Goal: Information Seeking & Learning: Learn about a topic

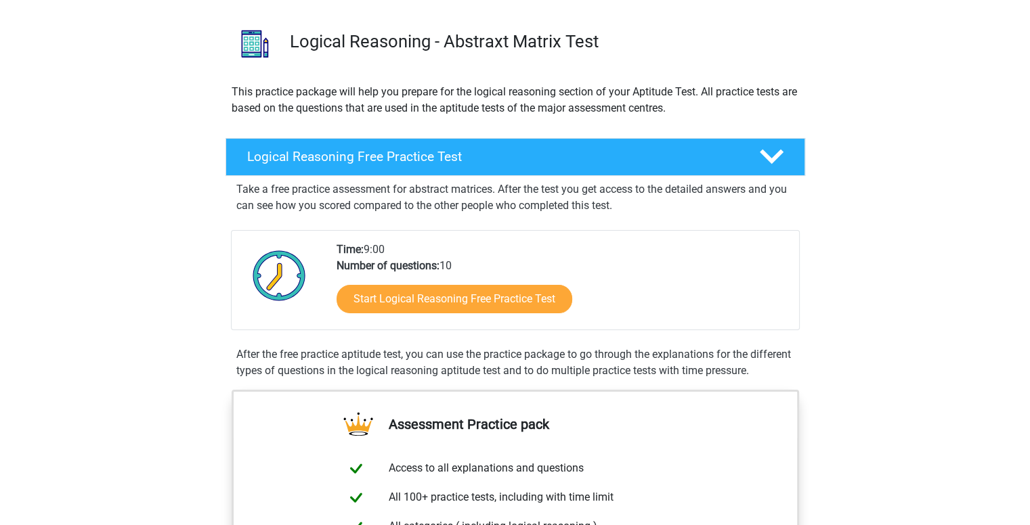
scroll to position [88, 0]
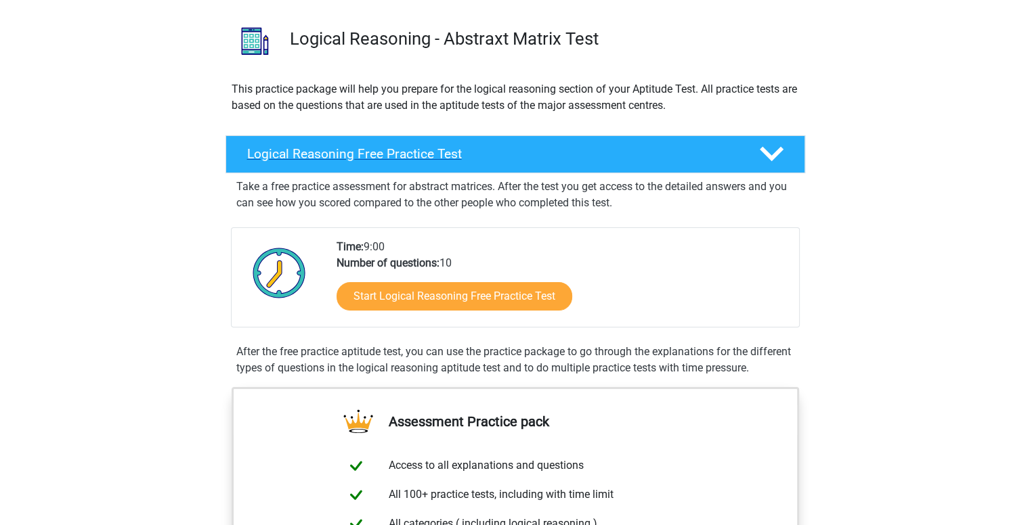
click at [768, 157] on polygon at bounding box center [772, 154] width 24 height 15
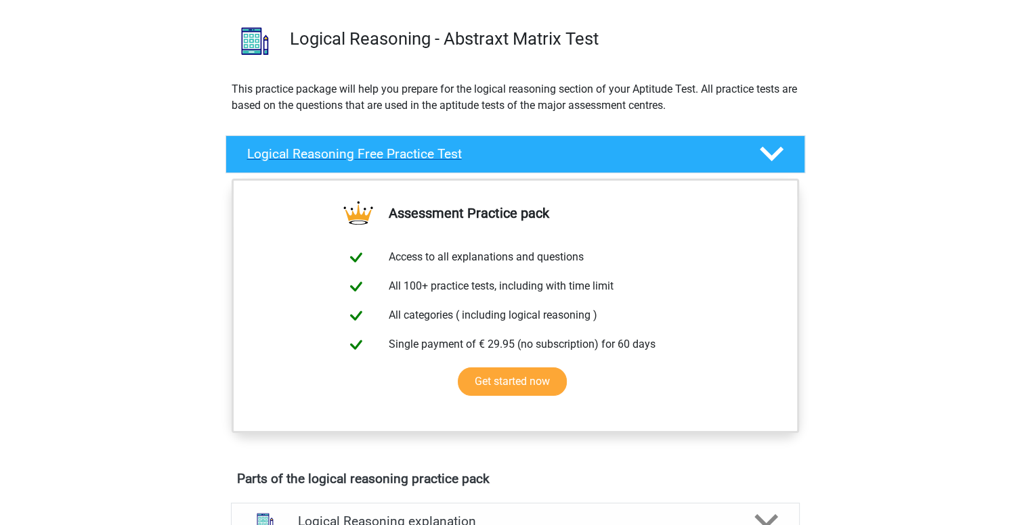
click at [768, 157] on polygon at bounding box center [772, 154] width 24 height 15
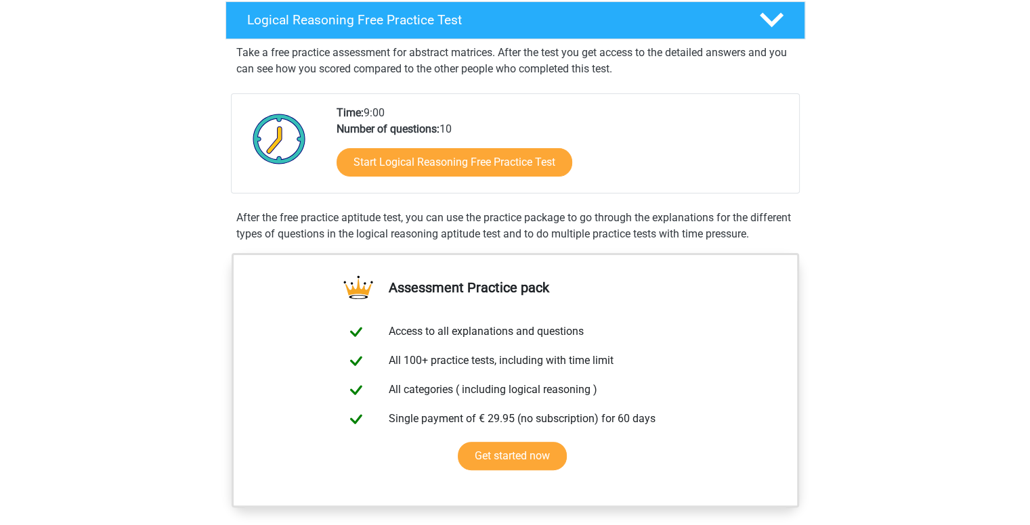
scroll to position [222, 0]
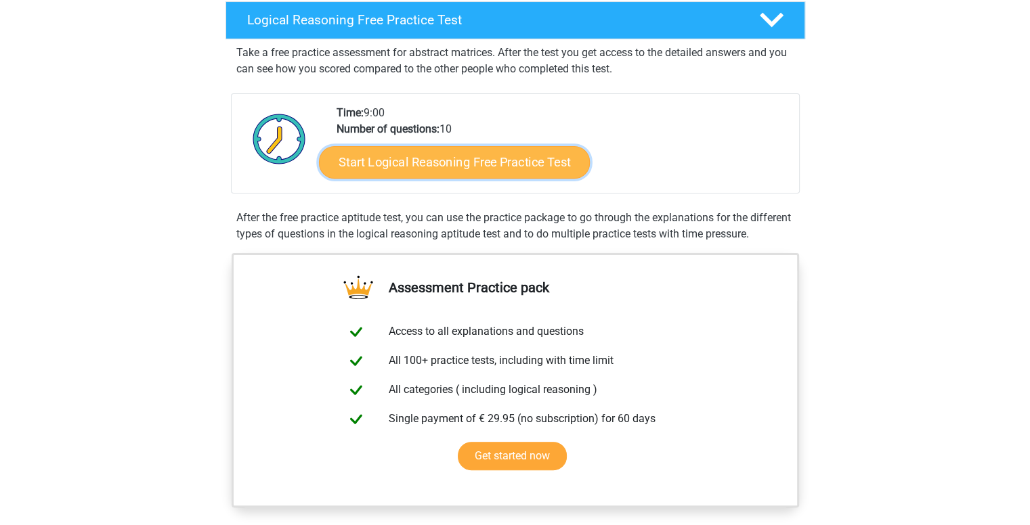
click at [485, 163] on link "Start Logical Reasoning Free Practice Test" at bounding box center [454, 162] width 271 height 33
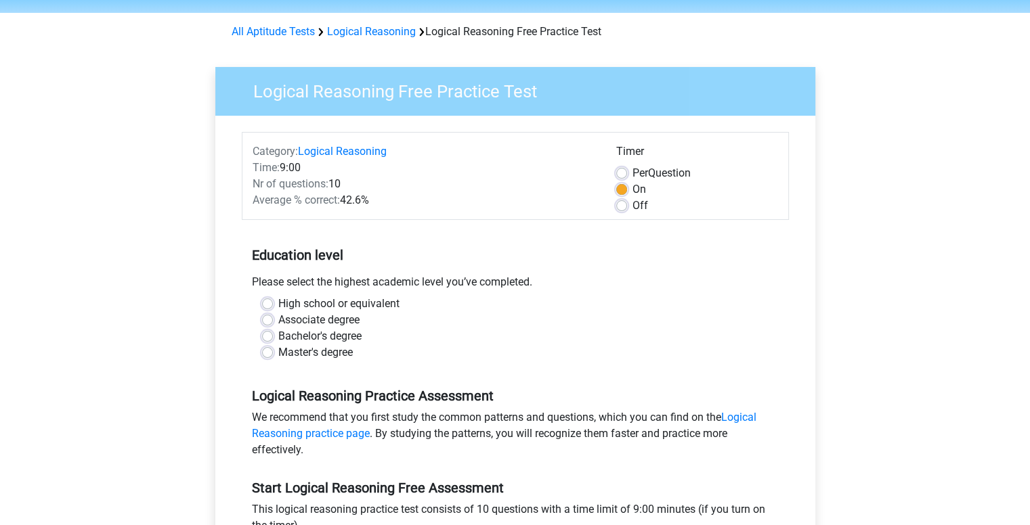
scroll to position [68, 0]
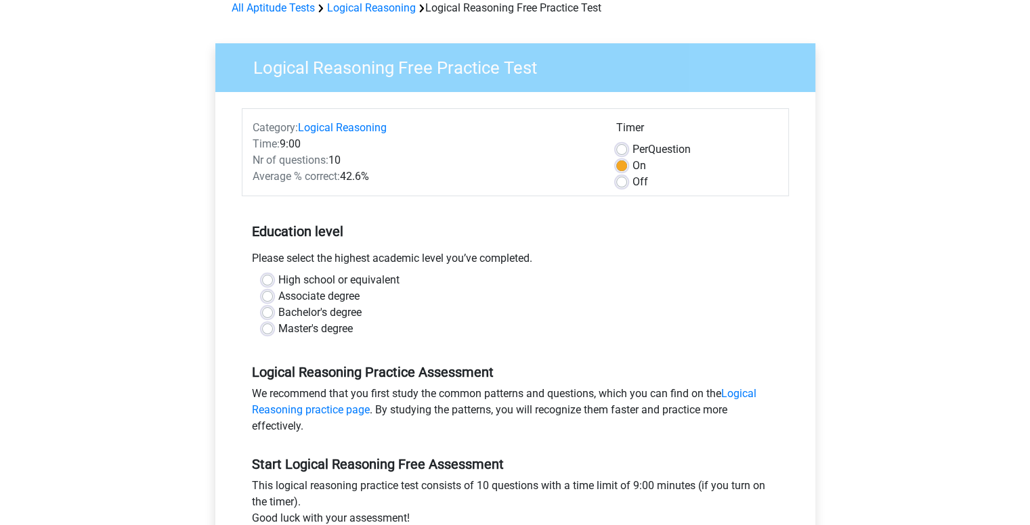
click at [278, 309] on label "Bachelor's degree" at bounding box center [319, 313] width 83 height 16
click at [263, 309] on input "Bachelor's degree" at bounding box center [267, 312] width 11 height 14
radio input "true"
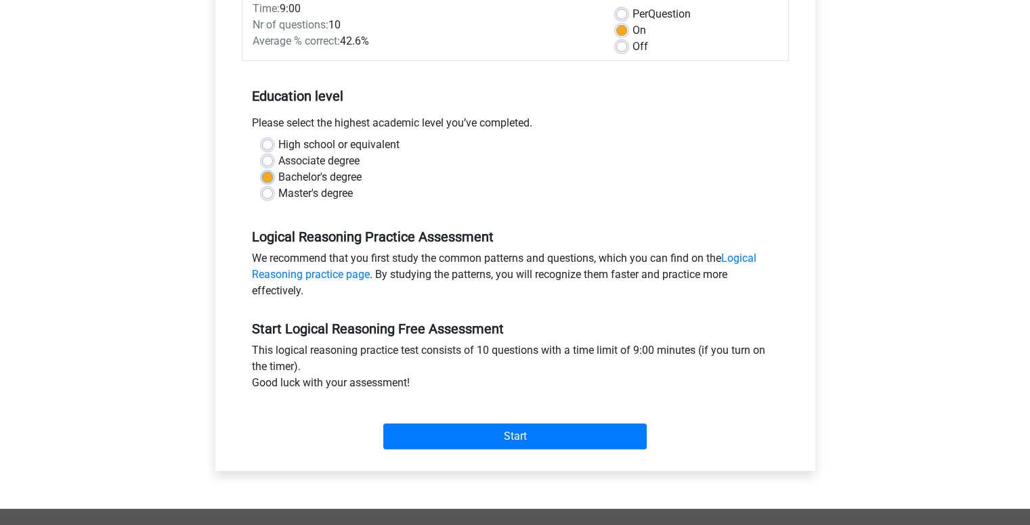
scroll to position [271, 0]
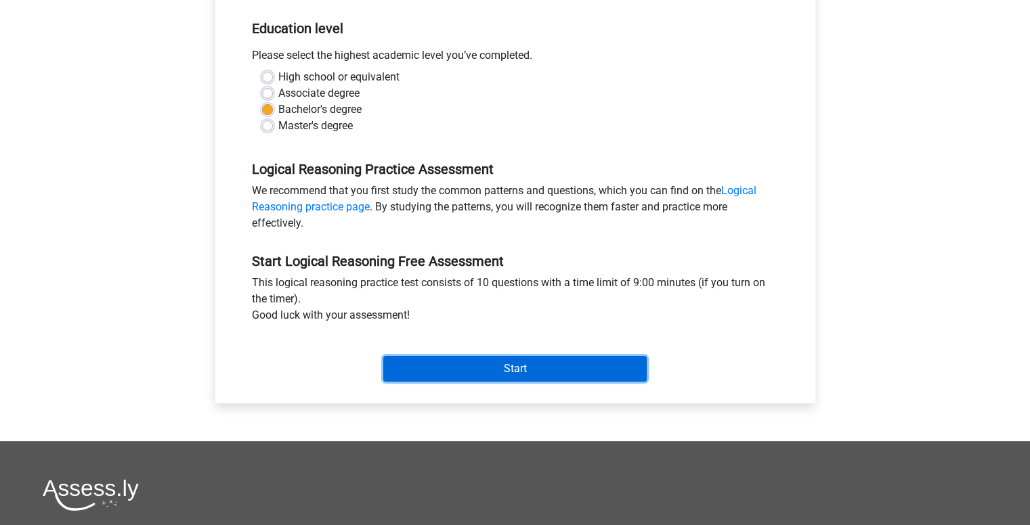
click at [615, 365] on input "Start" at bounding box center [514, 369] width 263 height 26
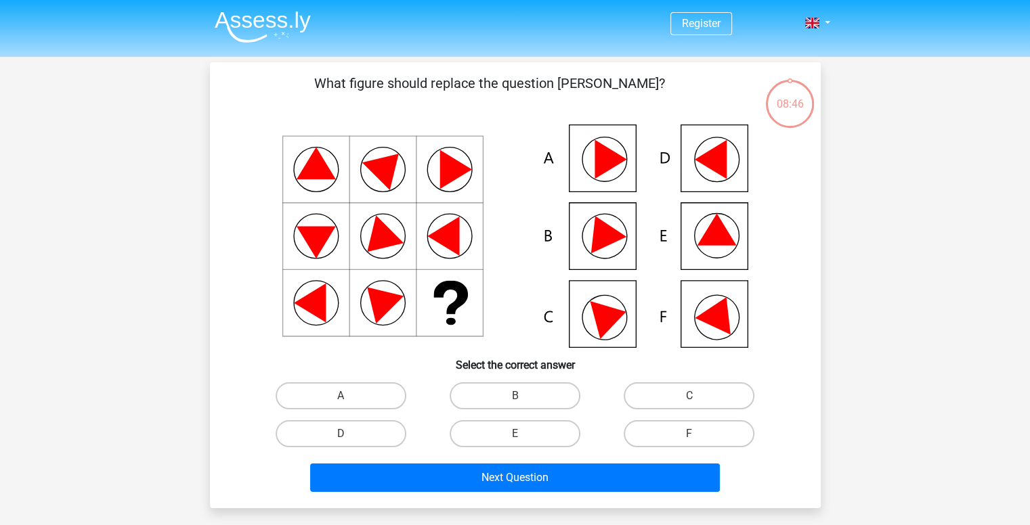
click at [711, 236] on icon at bounding box center [716, 230] width 39 height 32
click at [536, 432] on label "E" at bounding box center [515, 434] width 131 height 27
click at [523, 434] on input "E" at bounding box center [519, 438] width 9 height 9
radio input "true"
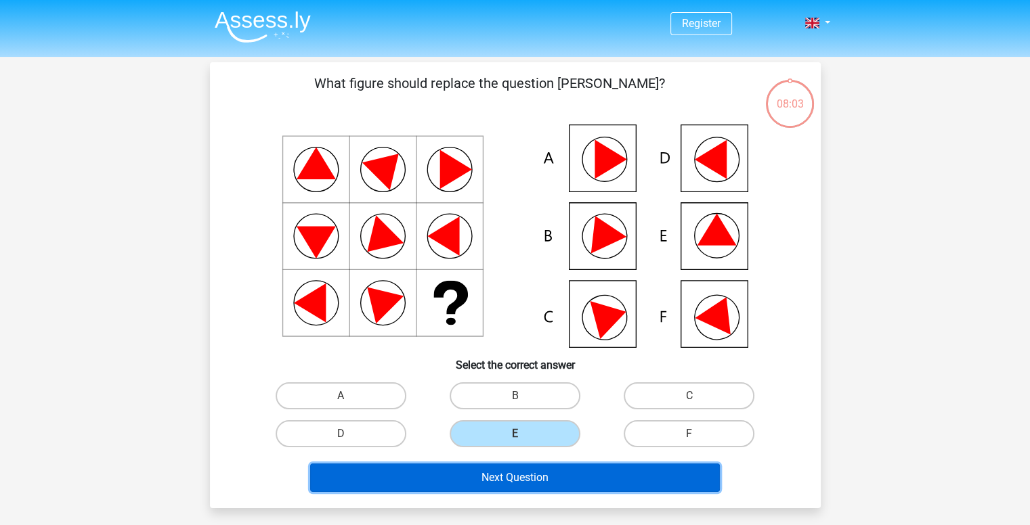
click at [634, 477] on button "Next Question" at bounding box center [515, 478] width 410 height 28
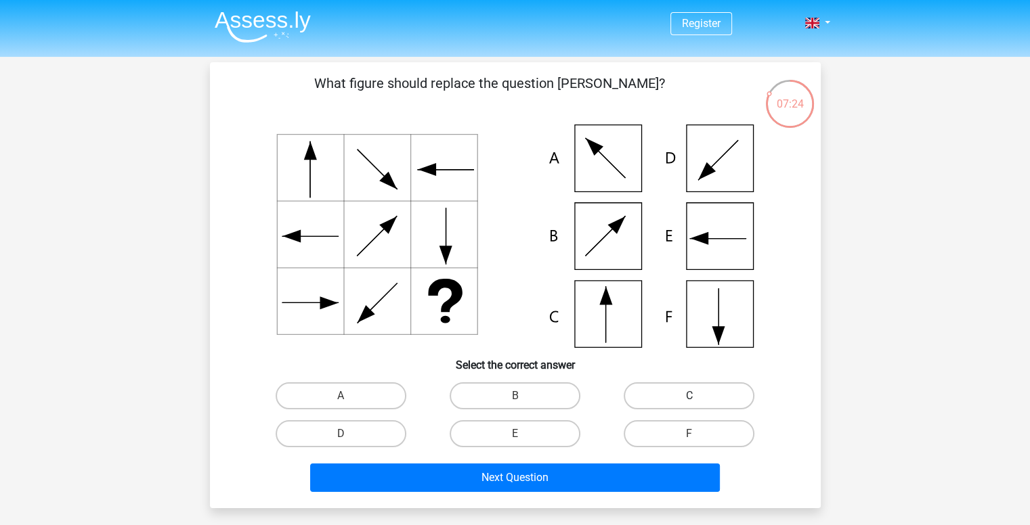
click at [657, 405] on label "C" at bounding box center [689, 396] width 131 height 27
click at [689, 405] on input "C" at bounding box center [693, 400] width 9 height 9
radio input "true"
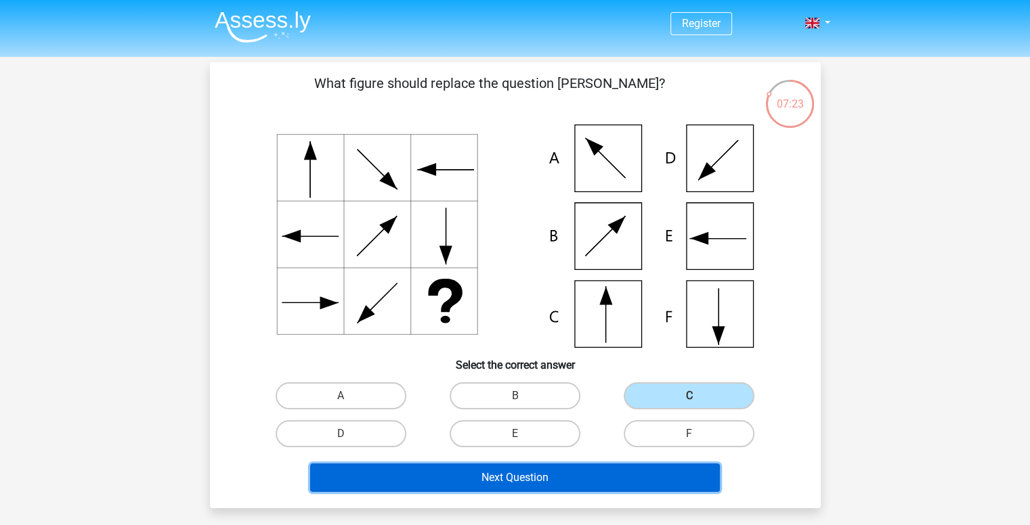
click at [603, 475] on button "Next Question" at bounding box center [515, 478] width 410 height 28
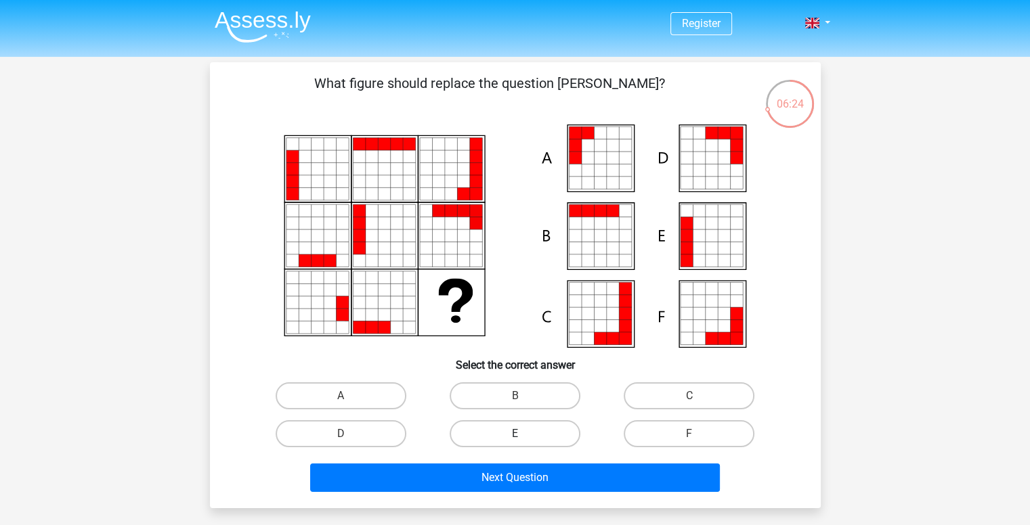
click at [531, 438] on label "E" at bounding box center [515, 434] width 131 height 27
click at [523, 438] on input "E" at bounding box center [519, 438] width 9 height 9
radio input "true"
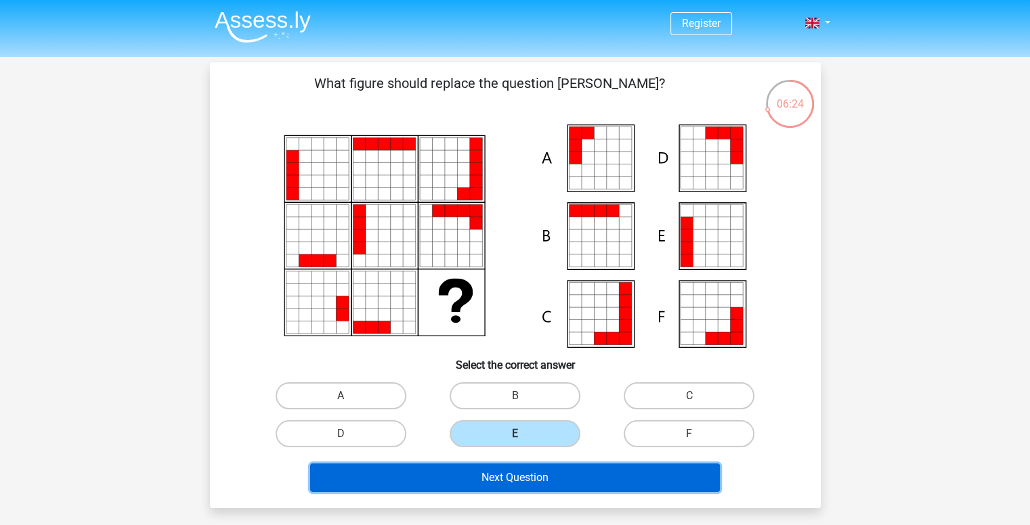
click at [522, 485] on button "Next Question" at bounding box center [515, 478] width 410 height 28
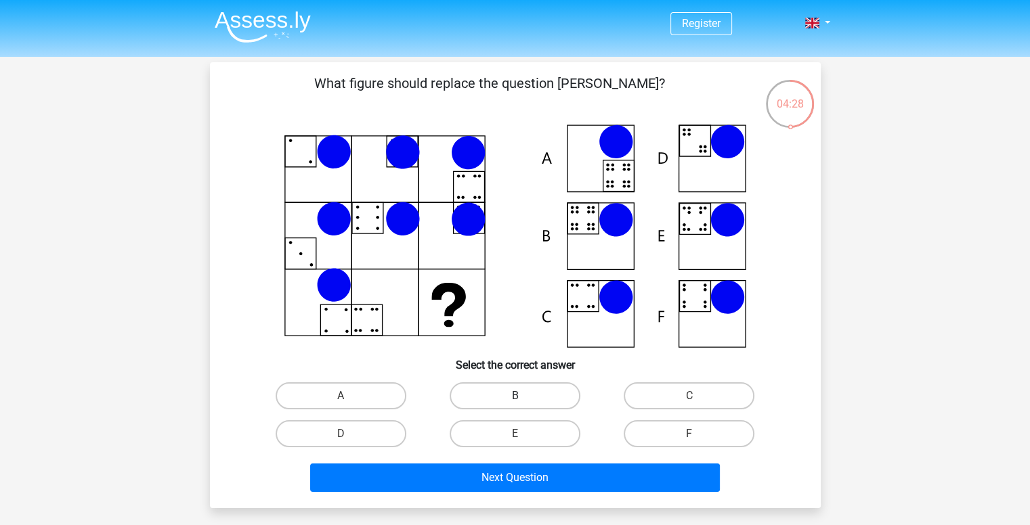
click at [504, 385] on label "B" at bounding box center [515, 396] width 131 height 27
click at [515, 396] on input "B" at bounding box center [519, 400] width 9 height 9
radio input "true"
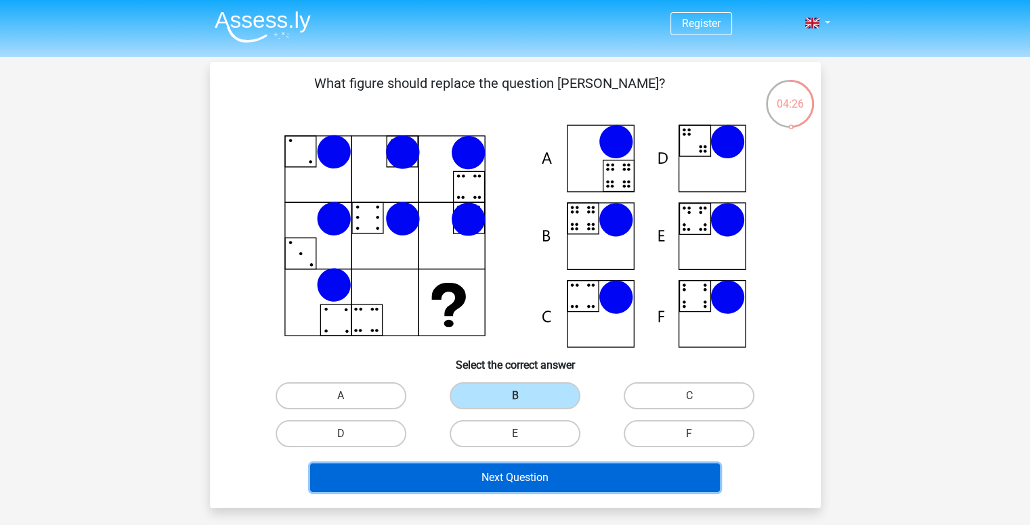
click at [524, 483] on button "Next Question" at bounding box center [515, 478] width 410 height 28
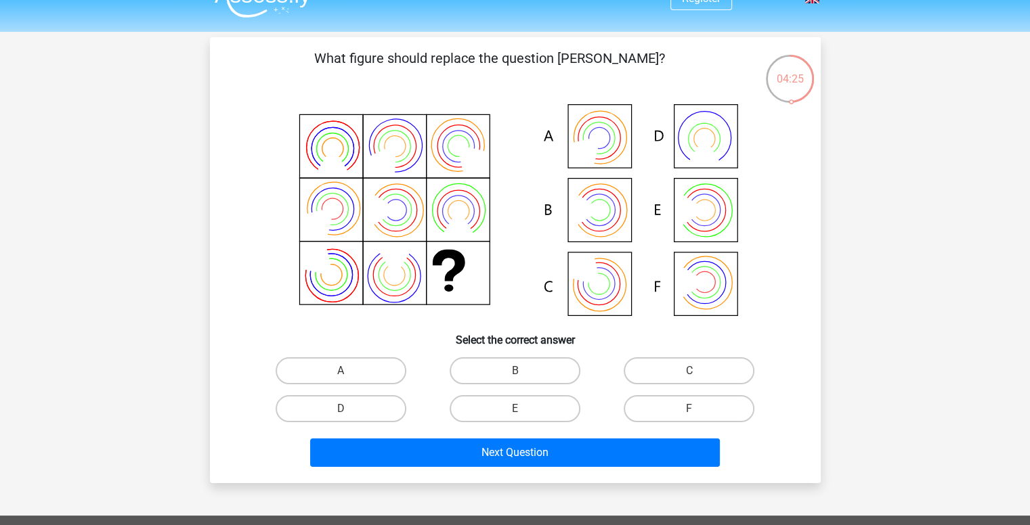
scroll to position [24, 0]
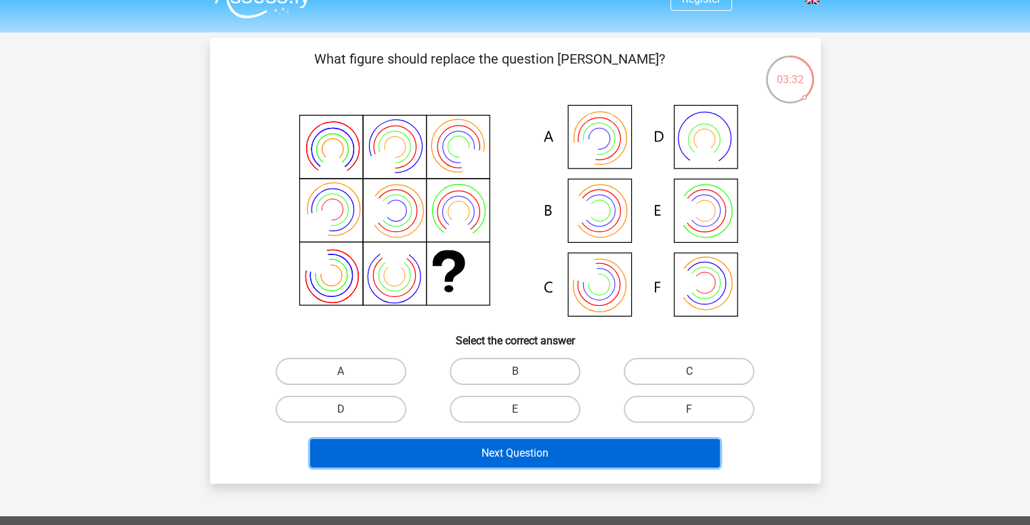
click at [628, 444] on button "Next Question" at bounding box center [515, 453] width 410 height 28
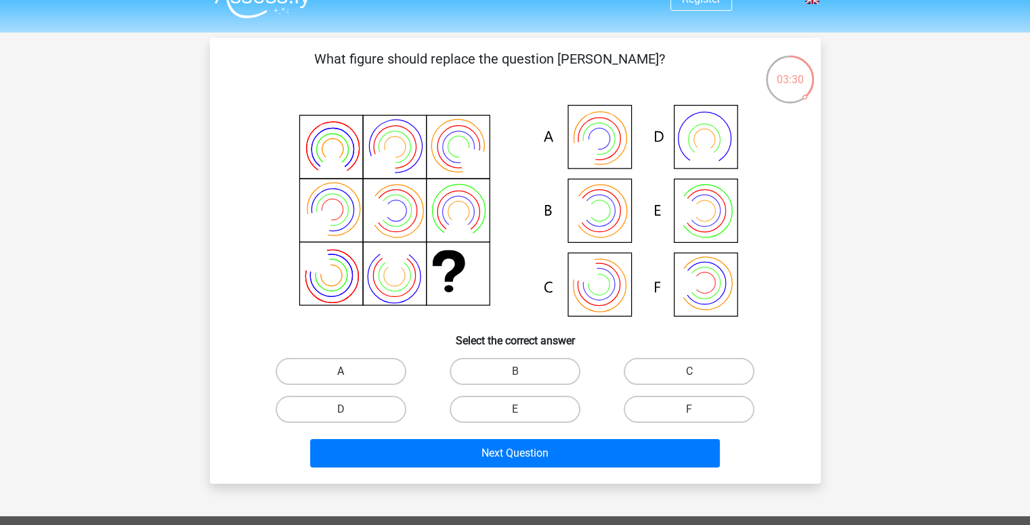
click at [374, 369] on label "A" at bounding box center [341, 371] width 131 height 27
click at [349, 372] on input "A" at bounding box center [345, 376] width 9 height 9
radio input "true"
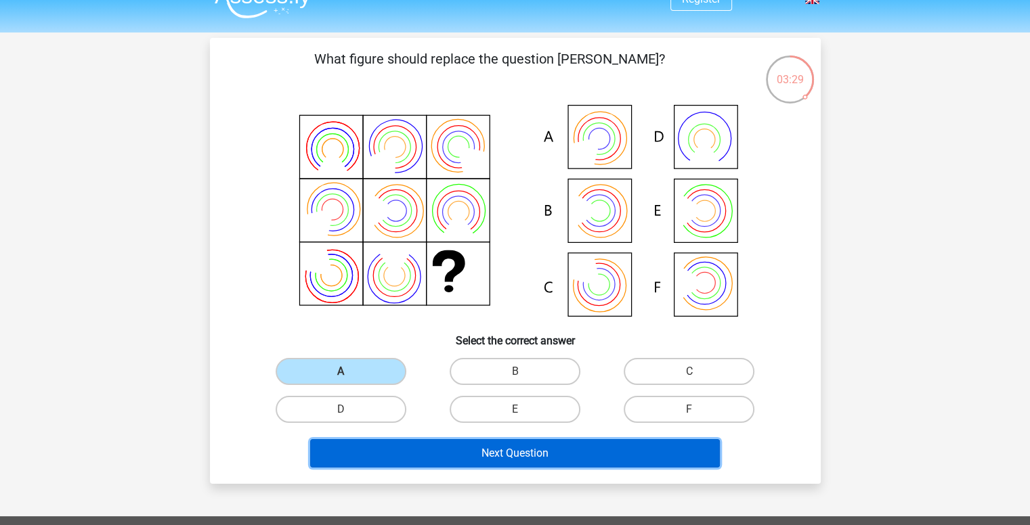
click at [449, 446] on button "Next Question" at bounding box center [515, 453] width 410 height 28
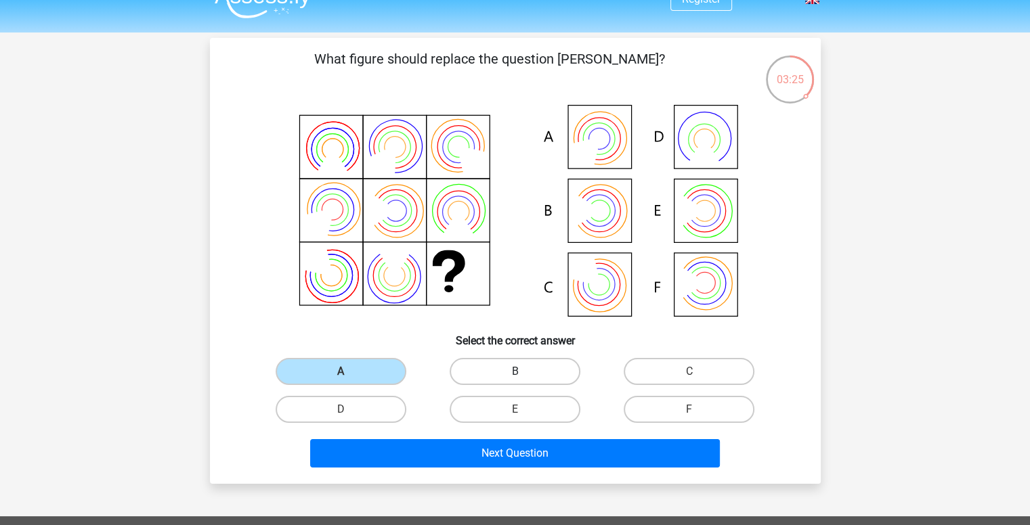
click at [552, 362] on label "B" at bounding box center [515, 371] width 131 height 27
click at [523, 372] on input "B" at bounding box center [519, 376] width 9 height 9
radio input "true"
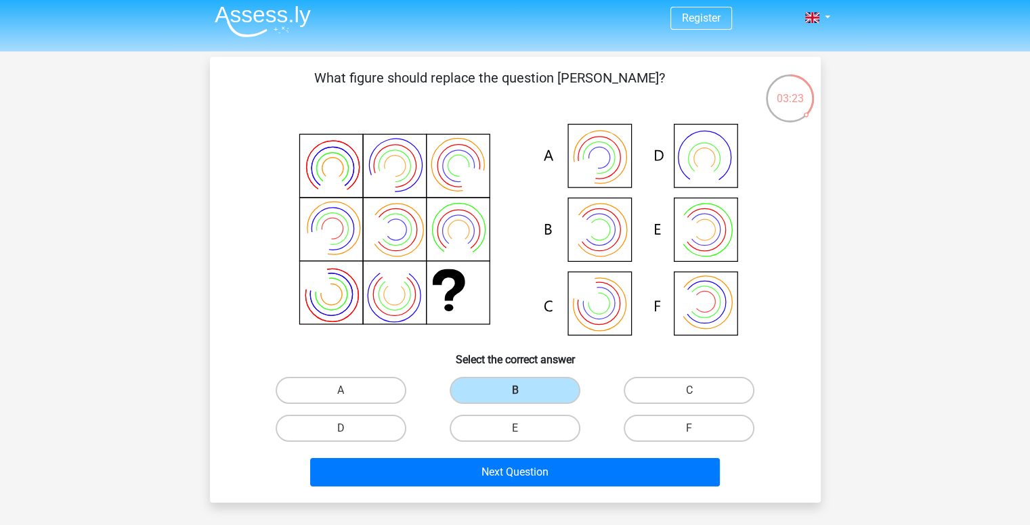
scroll to position [0, 0]
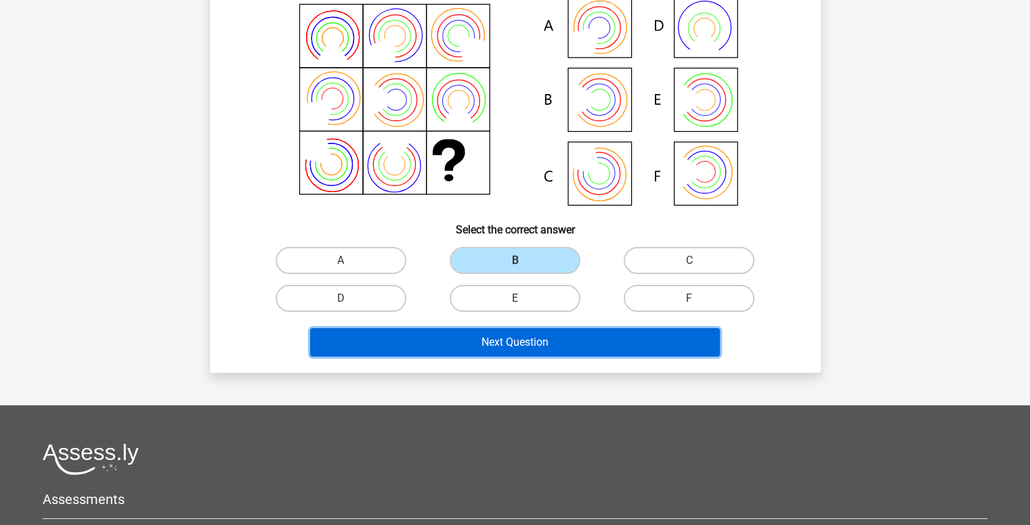
click at [608, 335] on button "Next Question" at bounding box center [515, 342] width 410 height 28
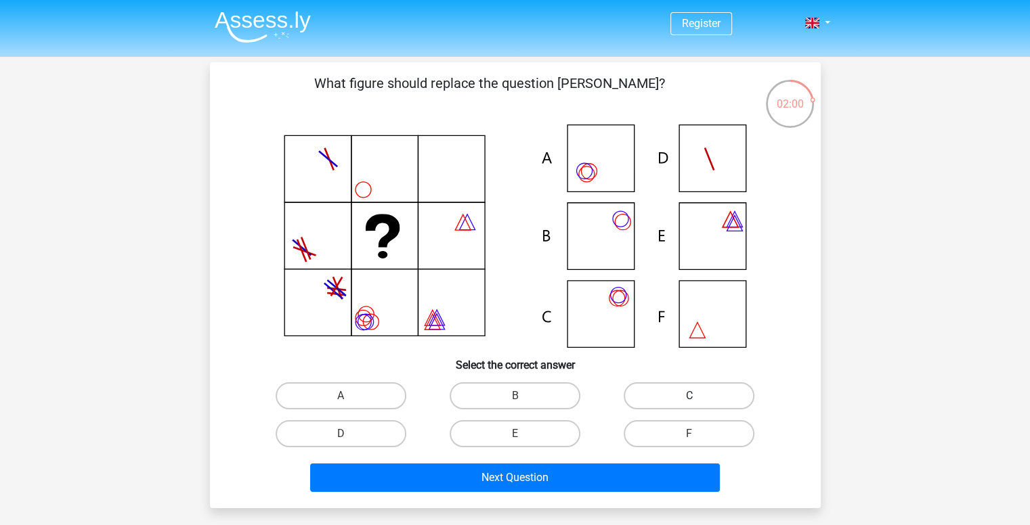
click at [675, 400] on label "C" at bounding box center [689, 396] width 131 height 27
click at [689, 400] on input "C" at bounding box center [693, 400] width 9 height 9
radio input "true"
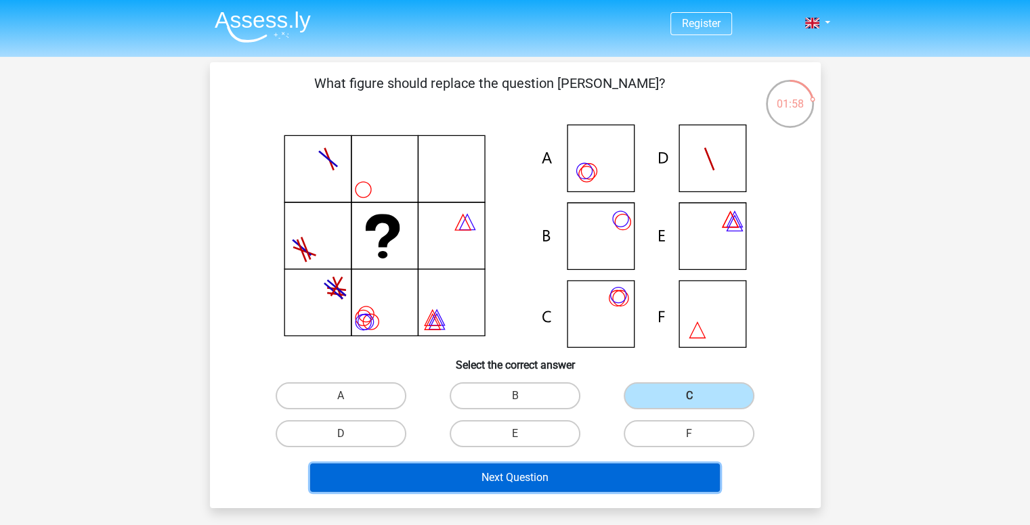
click at [611, 476] on button "Next Question" at bounding box center [515, 478] width 410 height 28
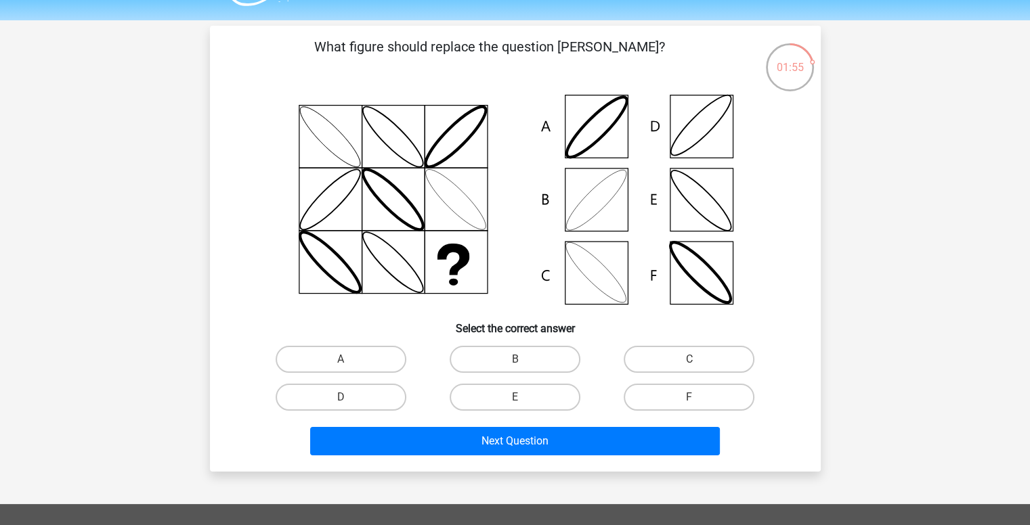
scroll to position [23, 0]
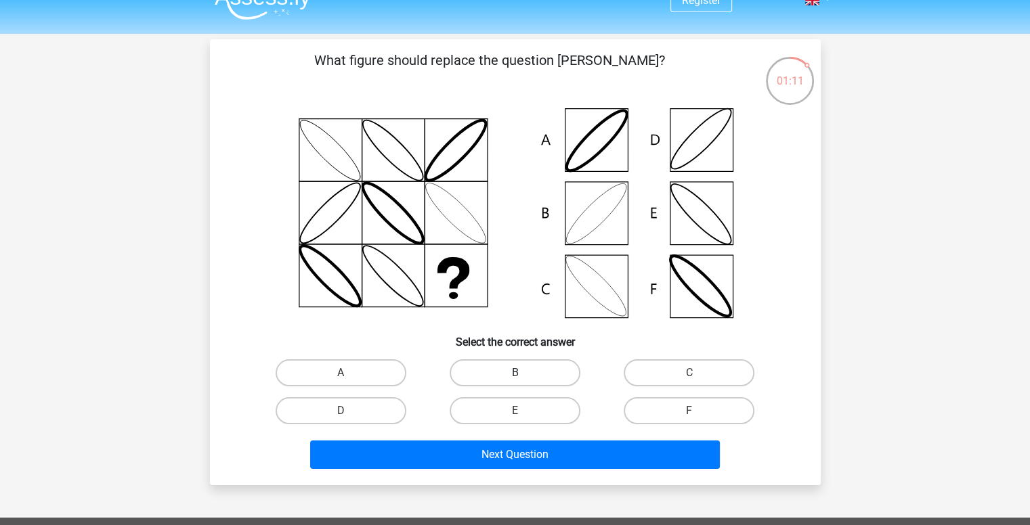
click at [534, 372] on label "B" at bounding box center [515, 373] width 131 height 27
click at [523, 373] on input "B" at bounding box center [519, 377] width 9 height 9
radio input "true"
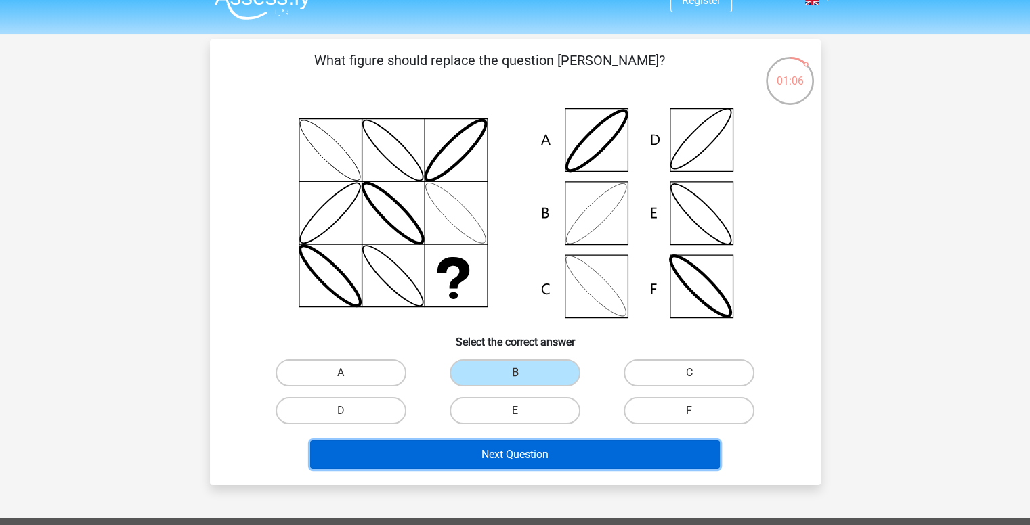
click at [532, 452] on button "Next Question" at bounding box center [515, 455] width 410 height 28
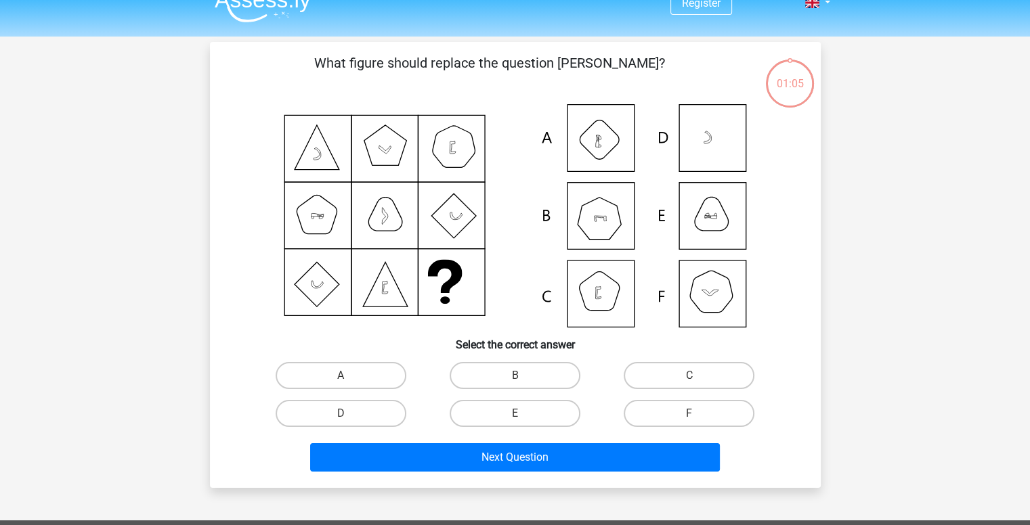
scroll to position [0, 0]
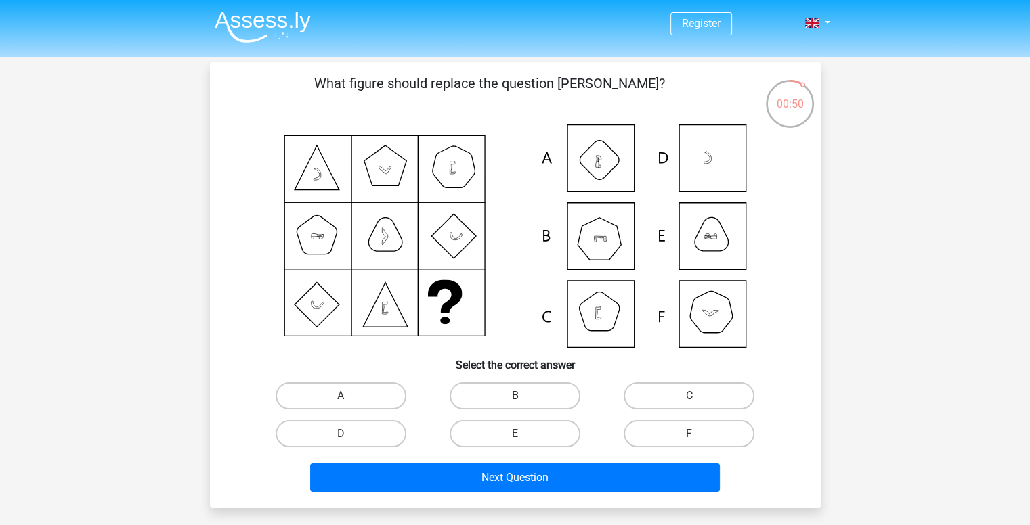
click at [511, 390] on label "B" at bounding box center [515, 396] width 131 height 27
click at [515, 396] on input "B" at bounding box center [519, 400] width 9 height 9
radio input "true"
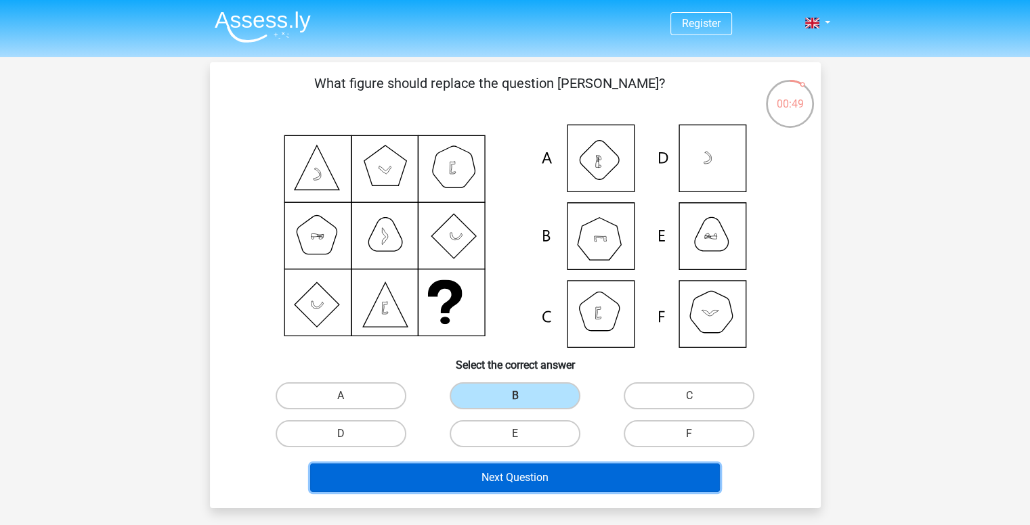
click at [534, 475] on button "Next Question" at bounding box center [515, 478] width 410 height 28
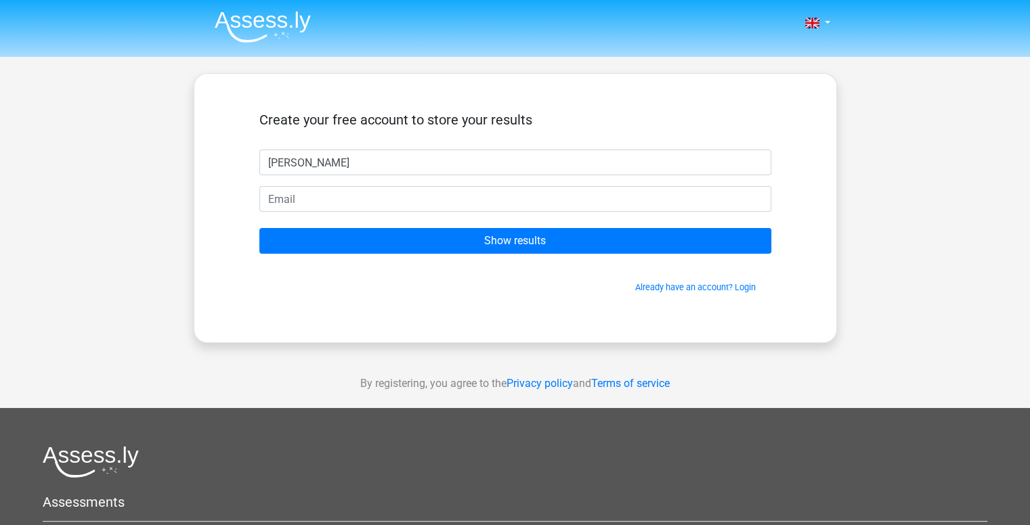
type input "[PERSON_NAME]"
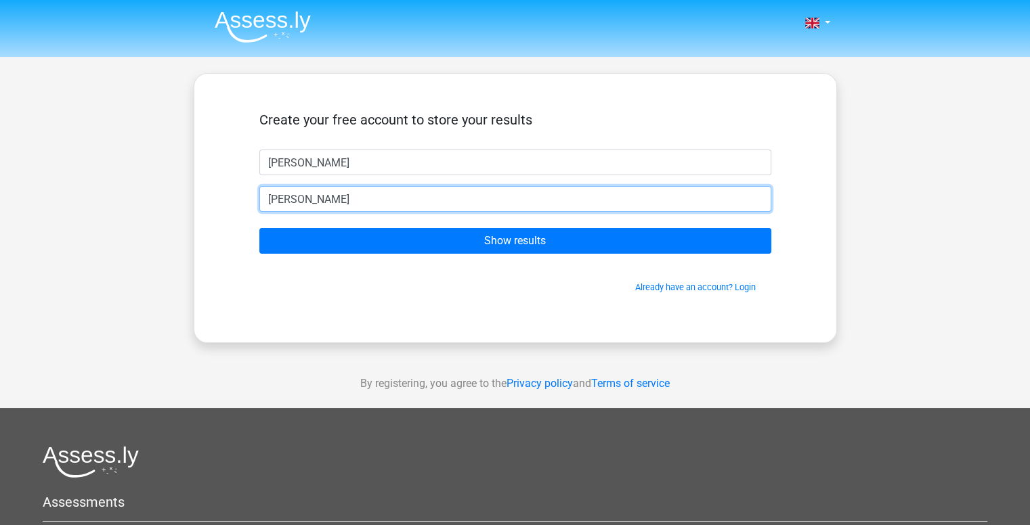
type input "[PERSON_NAME][EMAIL_ADDRESS][DOMAIN_NAME]"
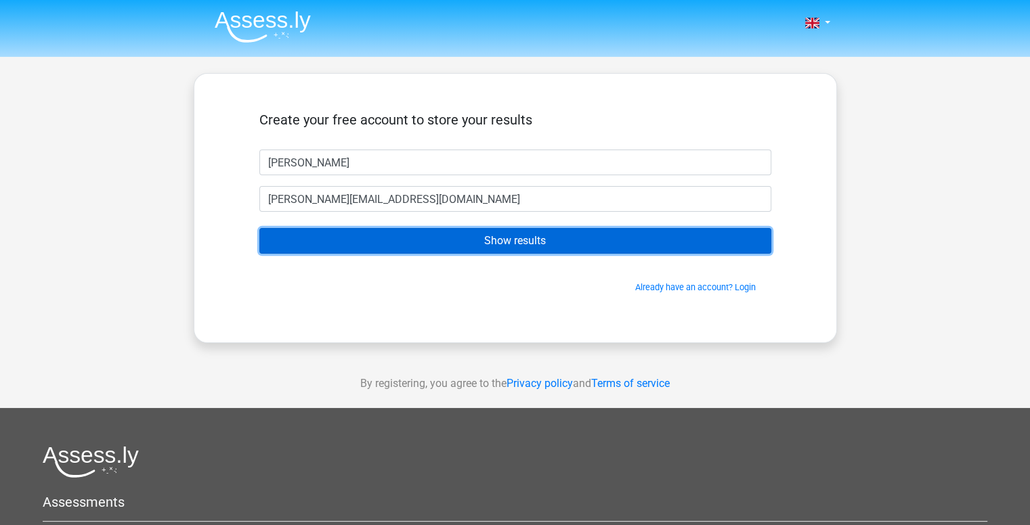
drag, startPoint x: 534, startPoint y: 242, endPoint x: 561, endPoint y: 242, distance: 27.8
click at [534, 242] on input "Show results" at bounding box center [515, 241] width 512 height 26
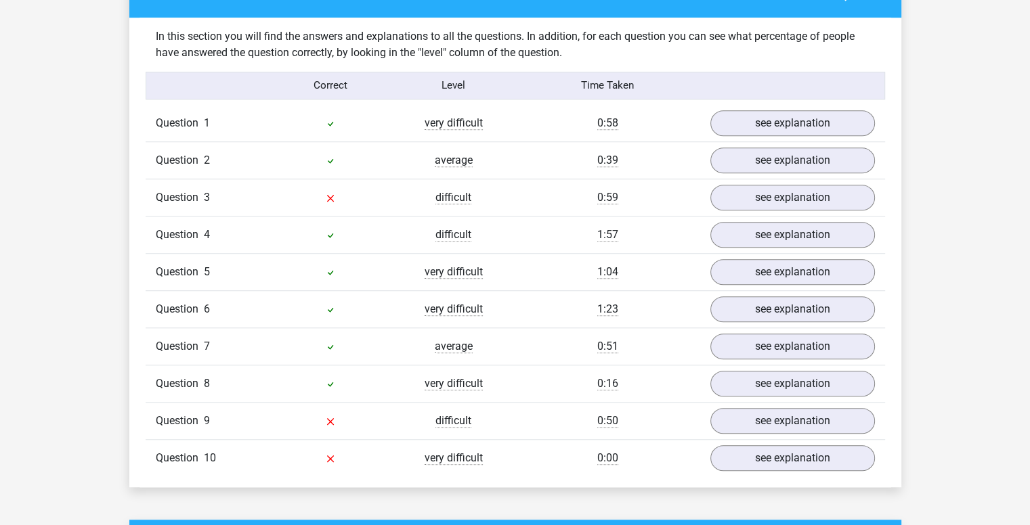
scroll to position [1027, 0]
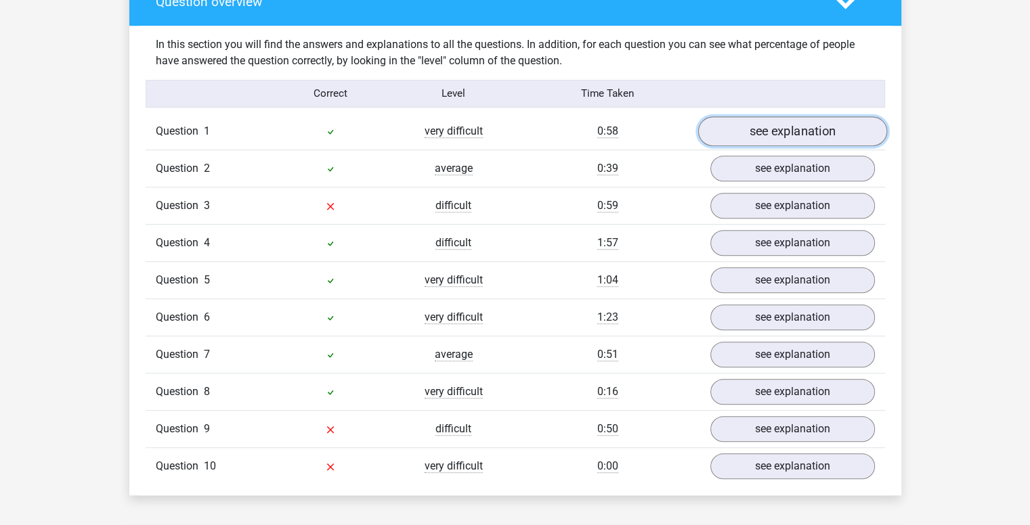
click at [800, 137] on link "see explanation" at bounding box center [791, 131] width 189 height 30
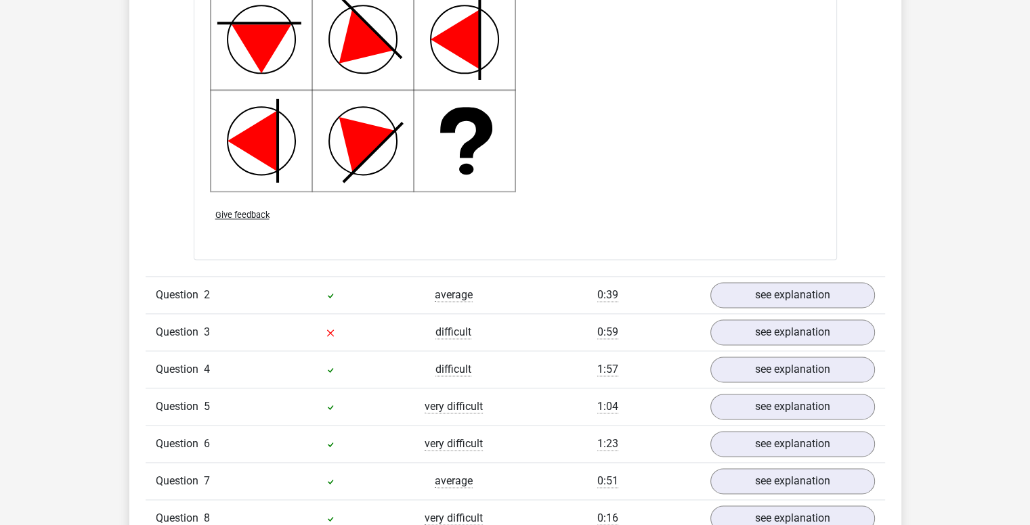
scroll to position [1864, 0]
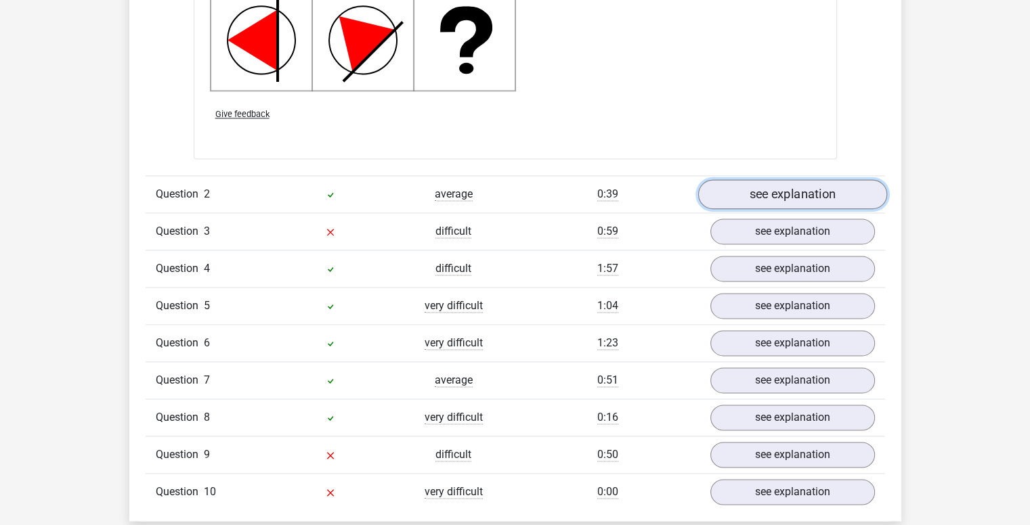
click at [848, 201] on link "see explanation" at bounding box center [791, 194] width 189 height 30
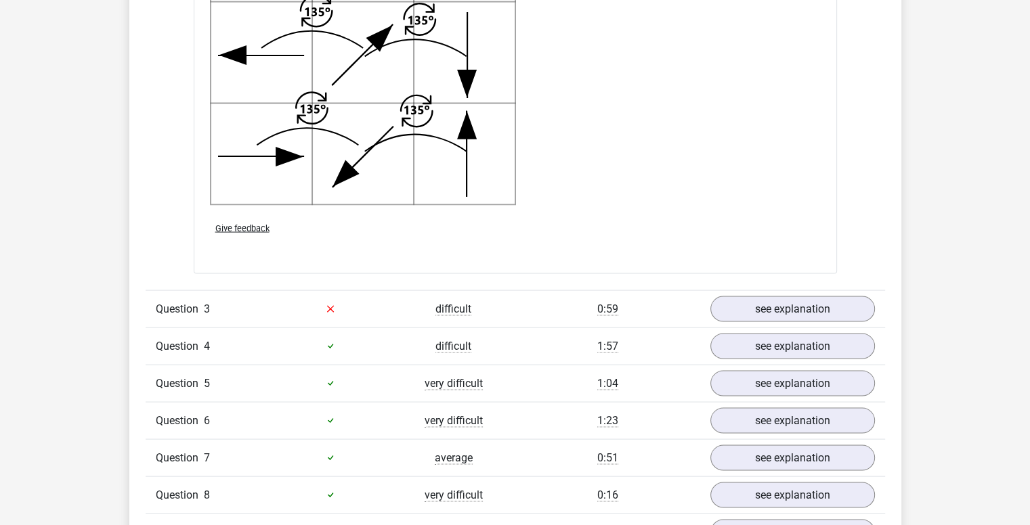
scroll to position [2675, 0]
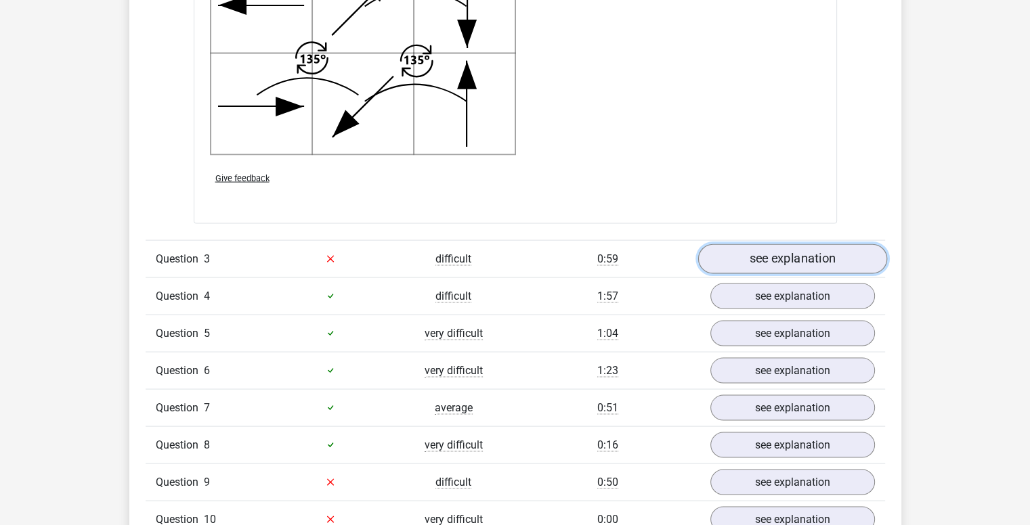
click at [836, 246] on link "see explanation" at bounding box center [791, 259] width 189 height 30
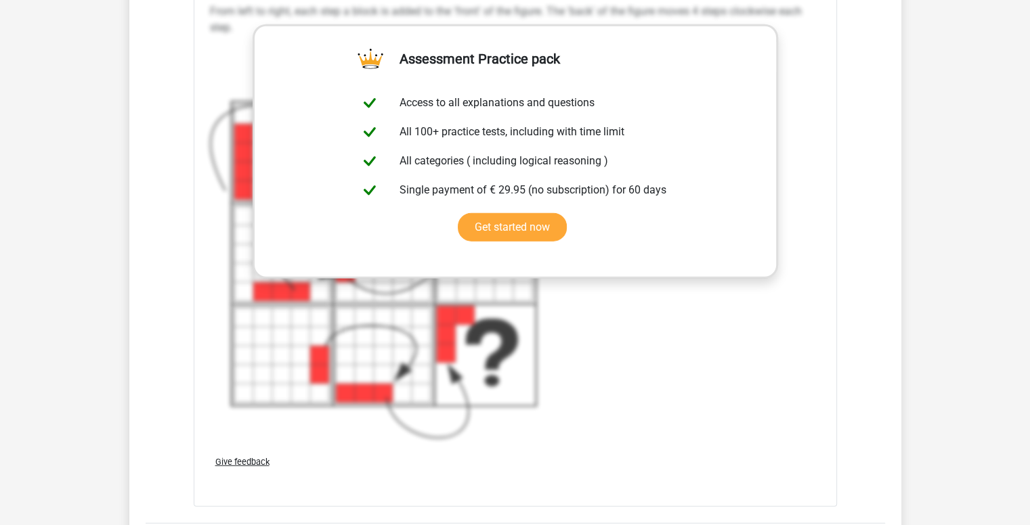
scroll to position [3402, 0]
